Goal: Check status

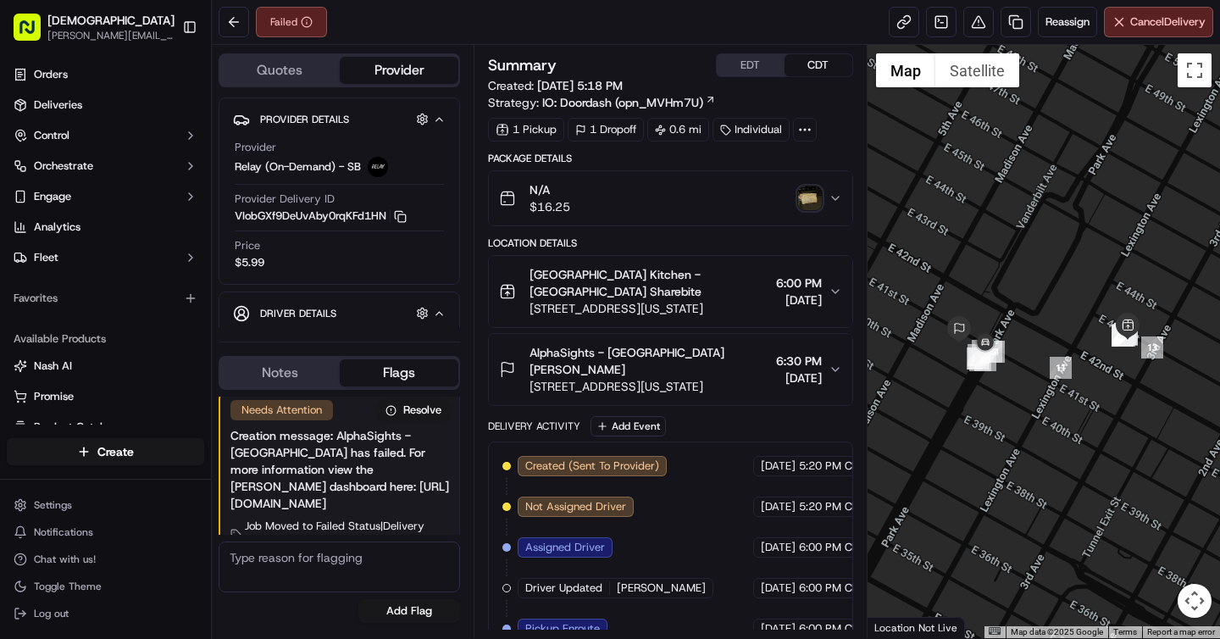
click at [806, 200] on img "button" at bounding box center [810, 198] width 24 height 24
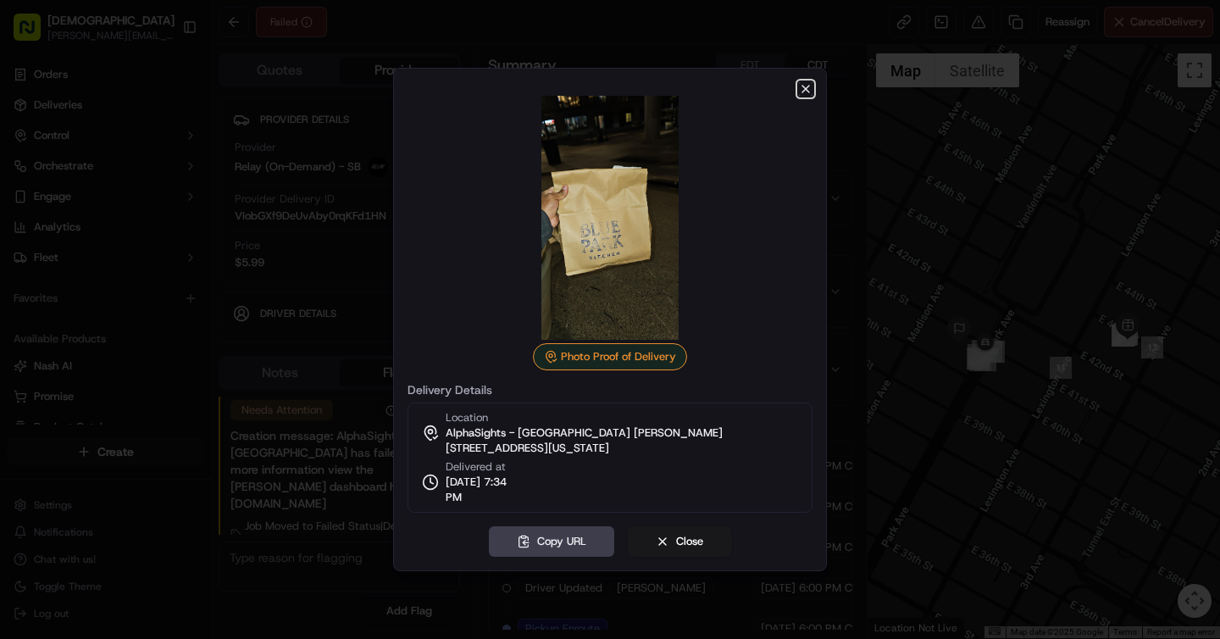
click at [803, 91] on icon "button" at bounding box center [805, 89] width 7 height 7
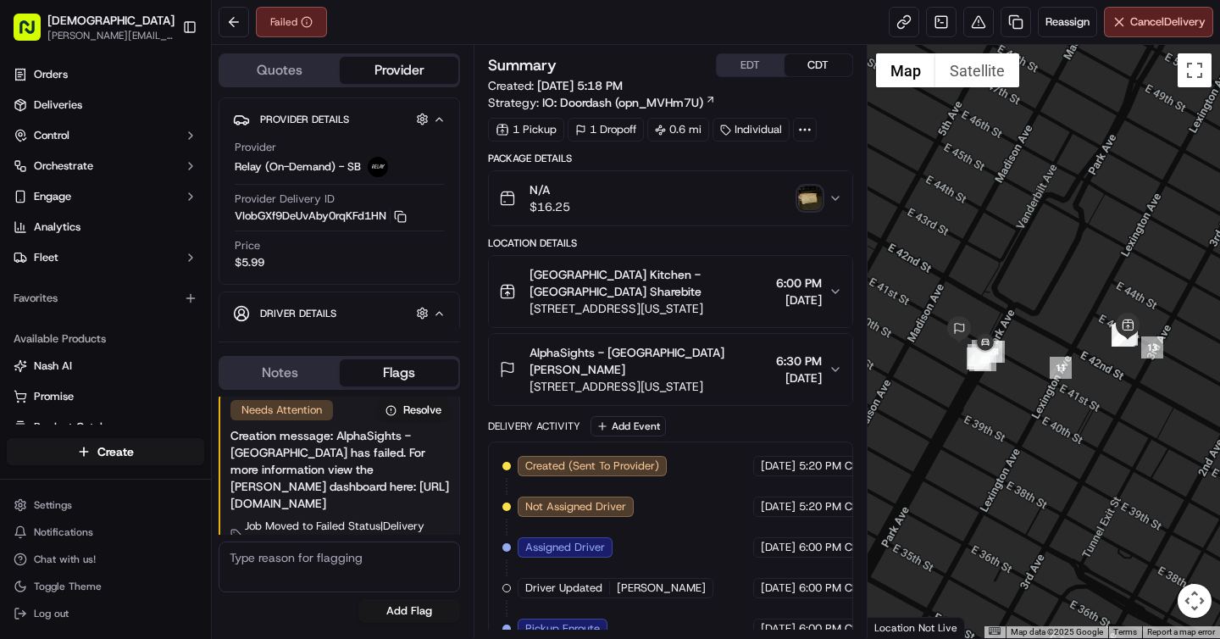
click at [816, 193] on img "button" at bounding box center [810, 198] width 24 height 24
